Goal: Information Seeking & Learning: Understand process/instructions

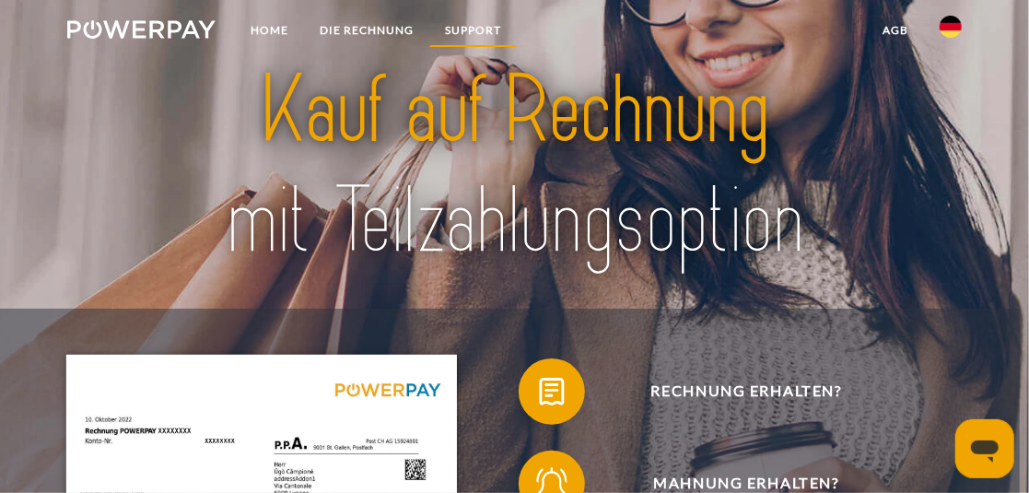
click at [479, 33] on link "SUPPORT" at bounding box center [473, 30] width 88 height 33
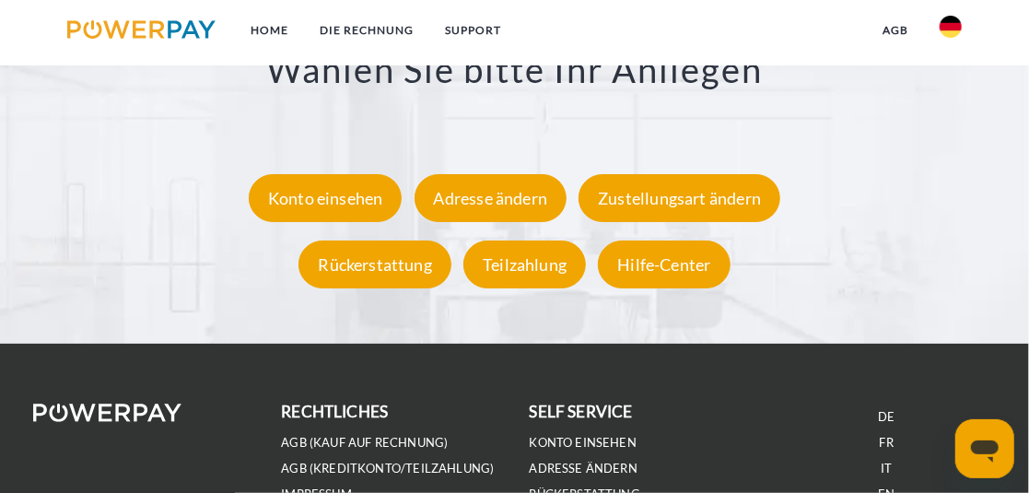
scroll to position [2932, 0]
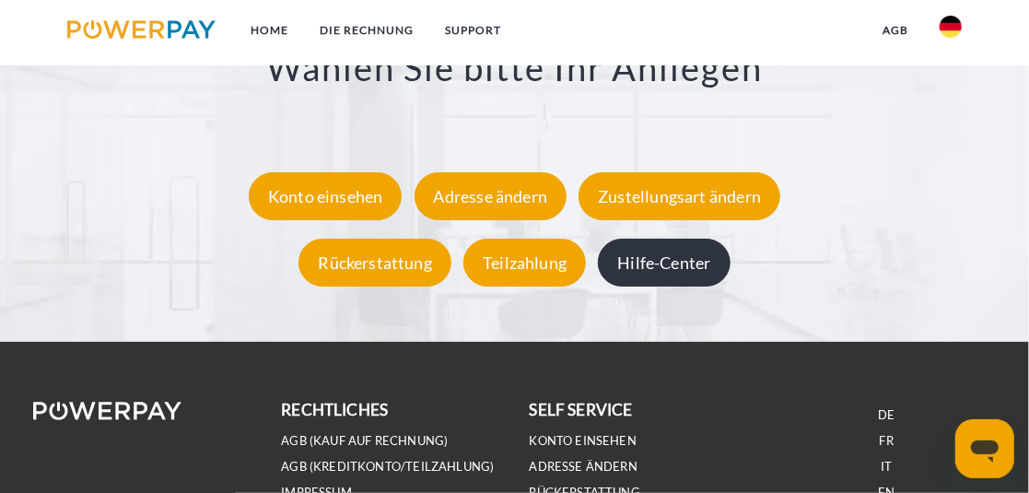
click at [659, 265] on div "Hilfe-Center" at bounding box center [664, 263] width 132 height 48
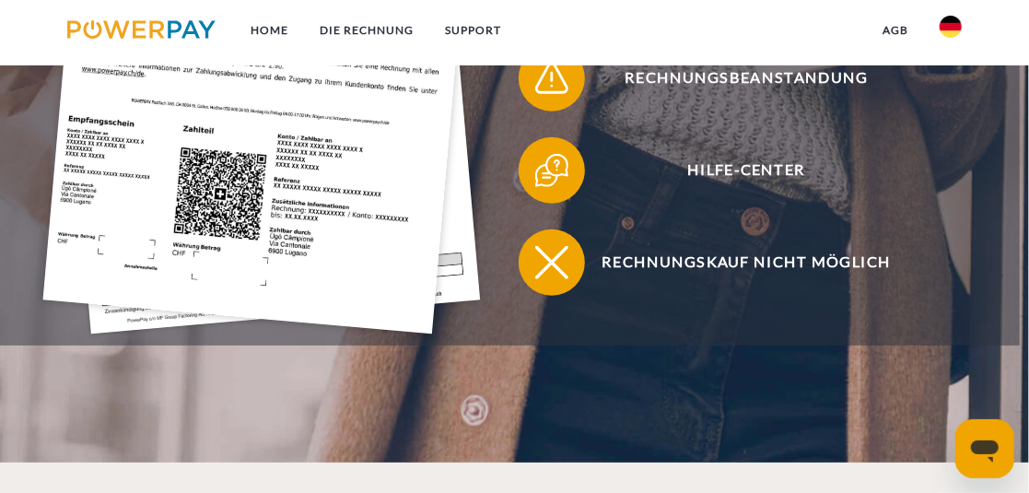
scroll to position [590, 0]
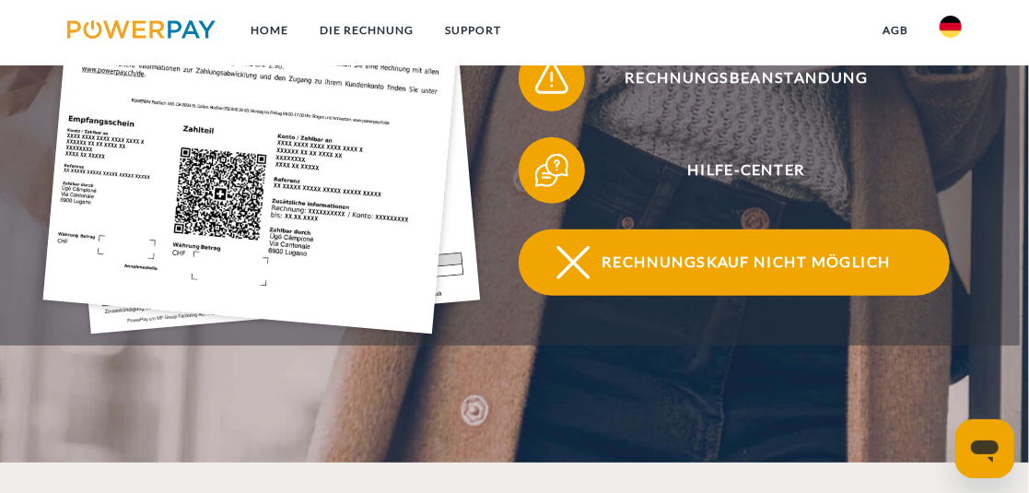
click at [650, 265] on span "Rechnungskauf nicht möglich" at bounding box center [747, 262] width 406 height 66
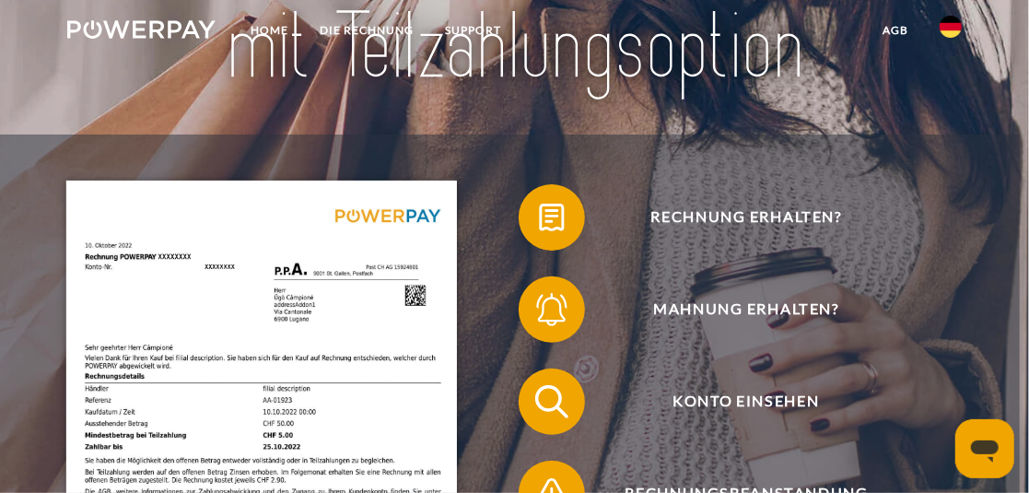
scroll to position [0, 0]
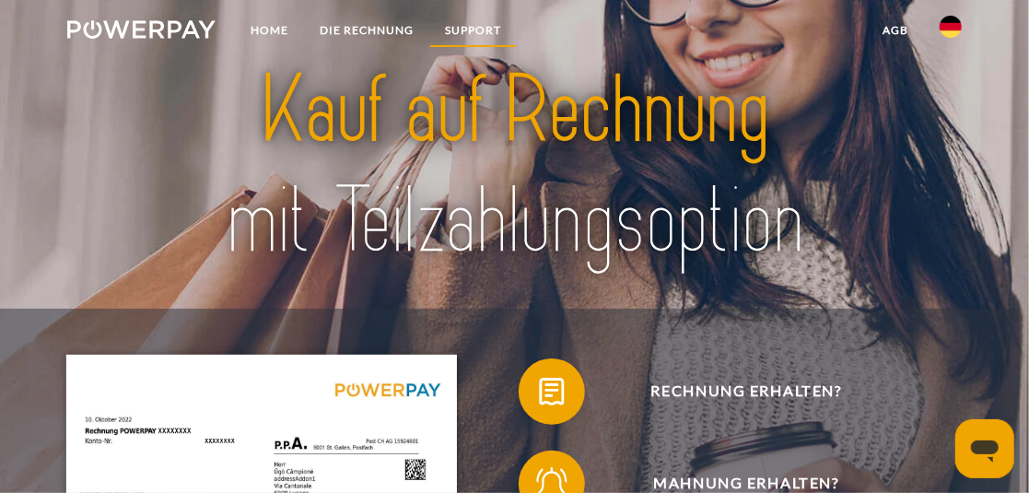
click at [479, 21] on link "SUPPORT" at bounding box center [473, 30] width 88 height 33
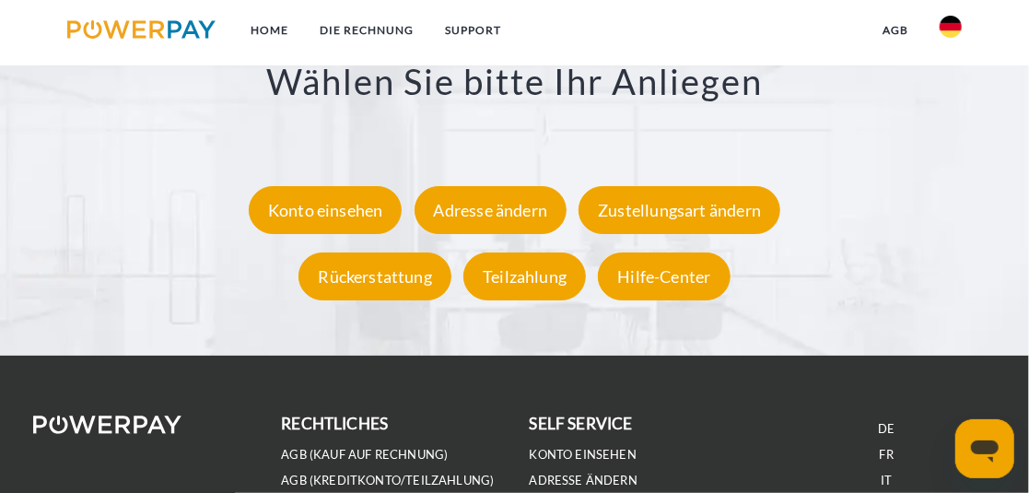
scroll to position [2908, 0]
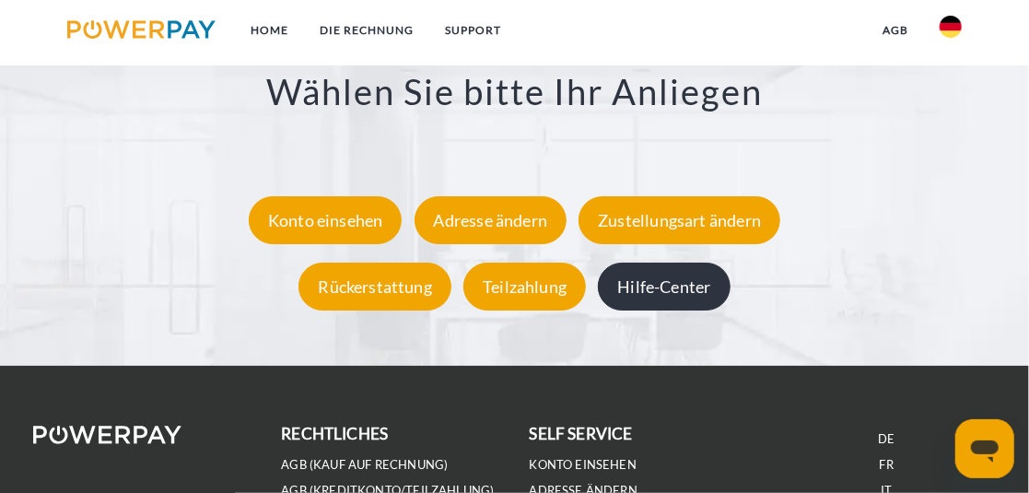
click at [650, 289] on div "Hilfe-Center" at bounding box center [664, 287] width 132 height 48
